Goal: Check status: Check status

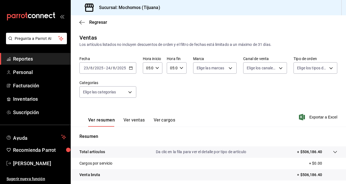
scroll to position [77, 0]
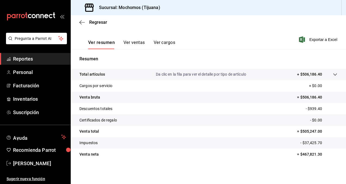
click at [34, 60] on span "Reportes" at bounding box center [39, 58] width 53 height 7
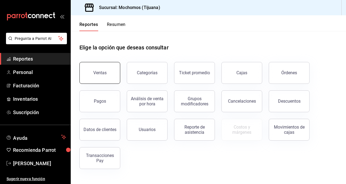
click at [98, 72] on div "Ventas" at bounding box center [99, 72] width 13 height 5
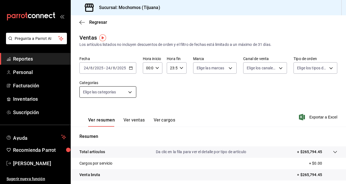
click at [127, 92] on body "Pregunta a Parrot AI Reportes Personal Facturación Inventarios Suscripción Ayud…" at bounding box center [173, 92] width 346 height 184
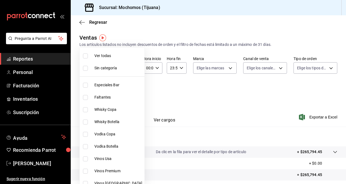
click at [153, 96] on div at bounding box center [173, 92] width 346 height 184
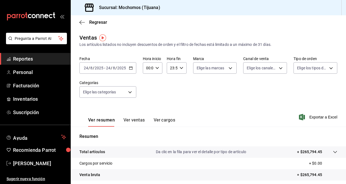
click at [132, 70] on div "[DATE] [DATE] - [DATE] [DATE]" at bounding box center [108, 67] width 57 height 11
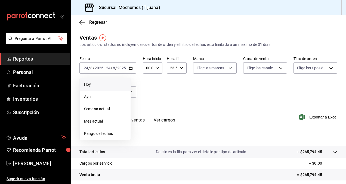
click at [108, 87] on span "Hoy" at bounding box center [105, 84] width 42 height 6
